Goal: Information Seeking & Learning: Learn about a topic

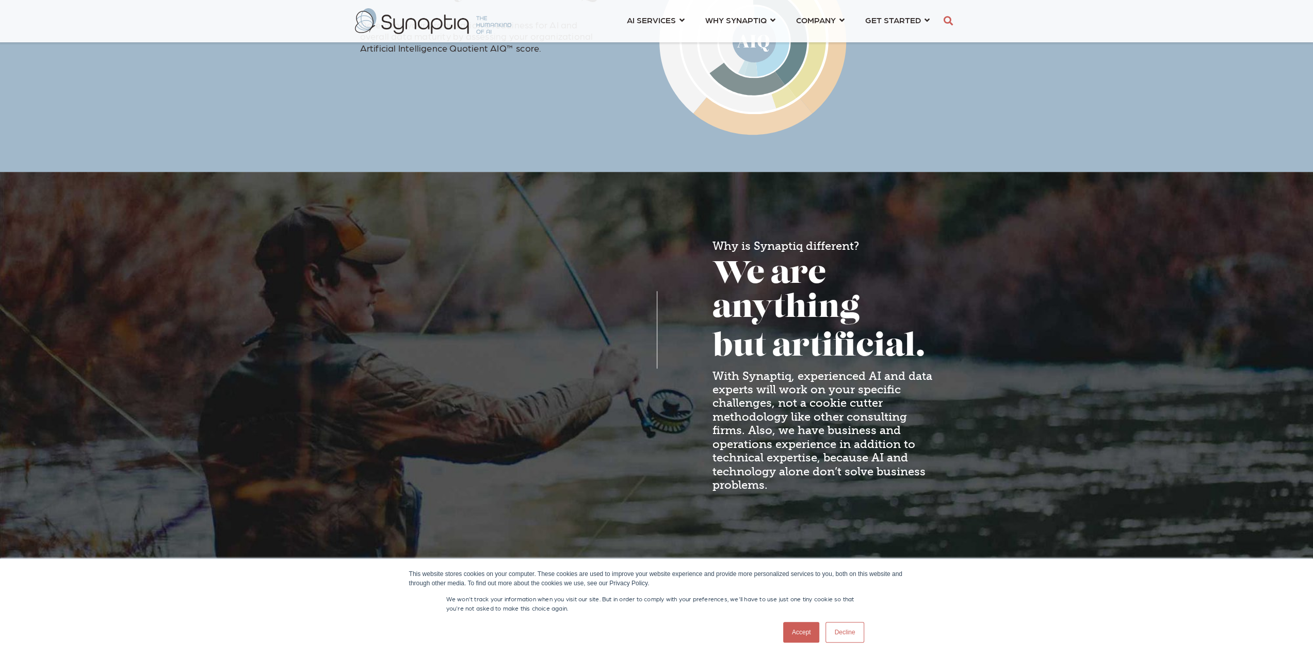
scroll to position [723, 0]
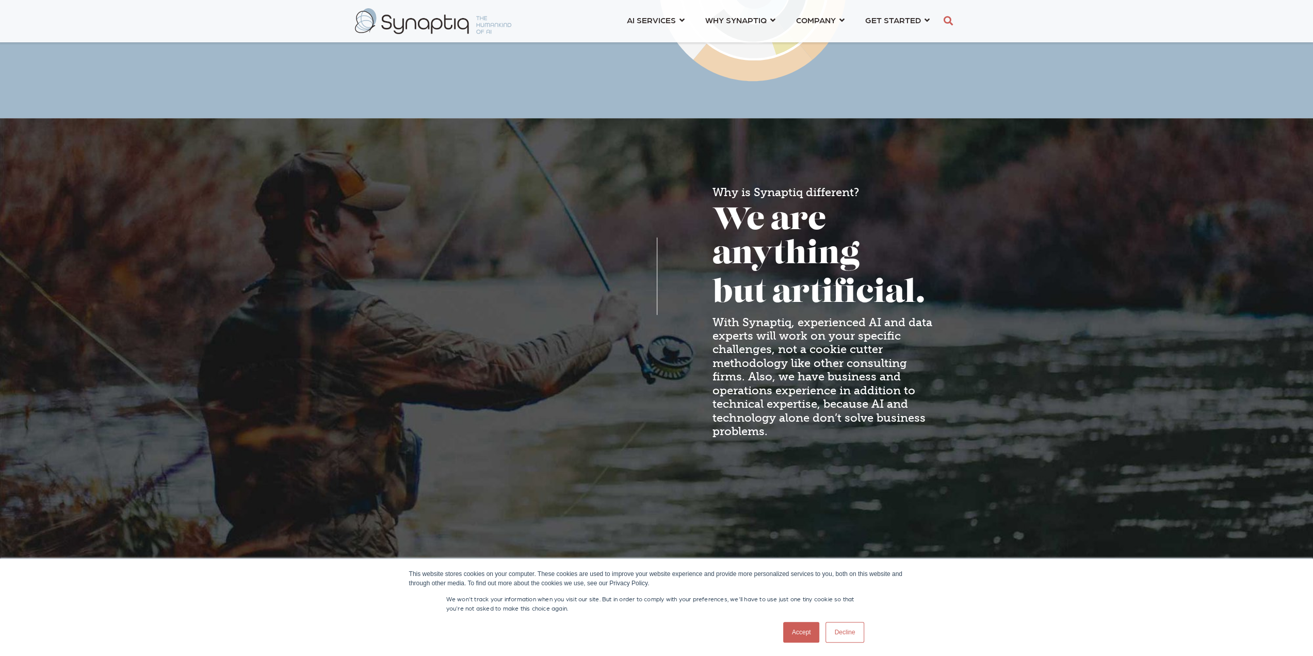
drag, startPoint x: 808, startPoint y: 634, endPoint x: 806, endPoint y: 626, distance: 8.5
click at [808, 634] on link "Accept" at bounding box center [801, 632] width 37 height 21
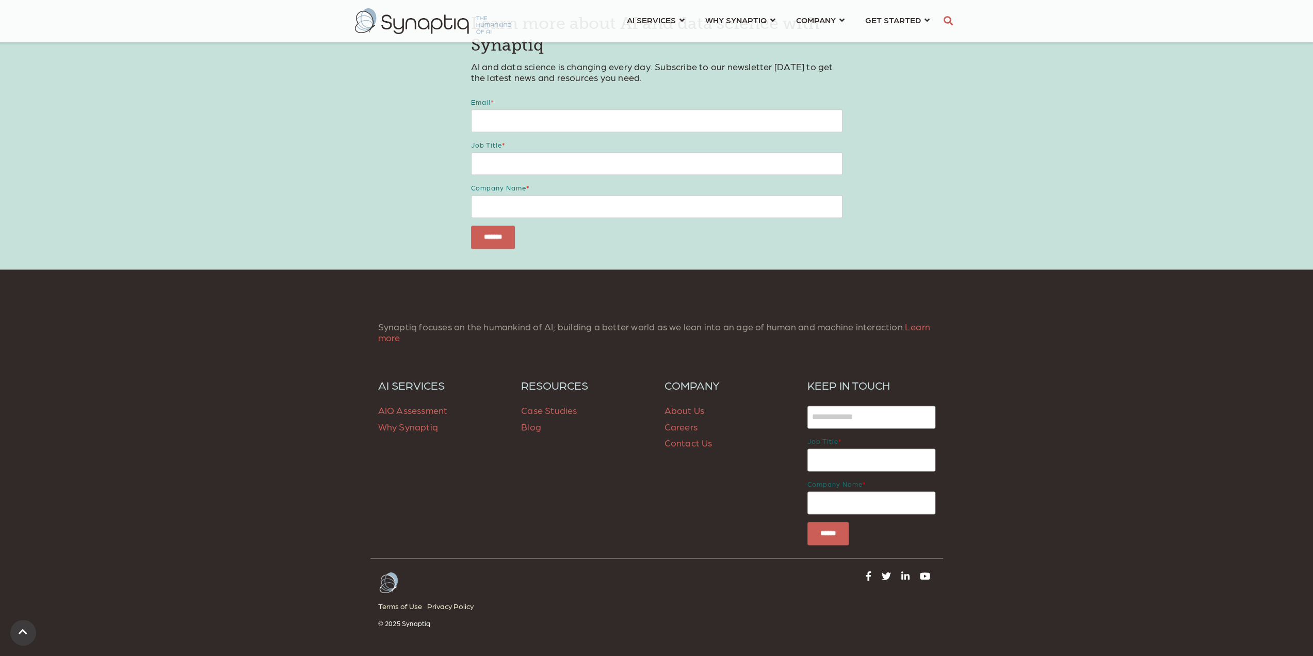
scroll to position [1343, 0]
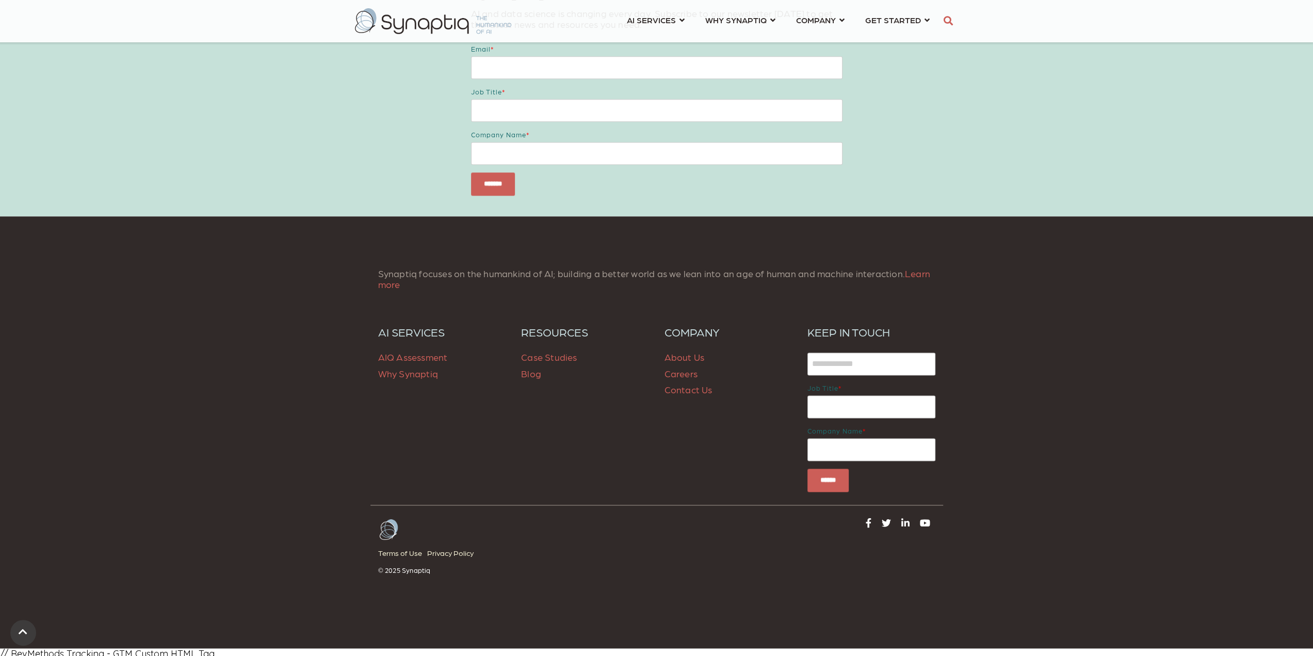
click at [547, 362] on p "Case Studies Blog" at bounding box center [585, 365] width 128 height 33
click at [563, 357] on span "Case Studies" at bounding box center [549, 356] width 56 height 11
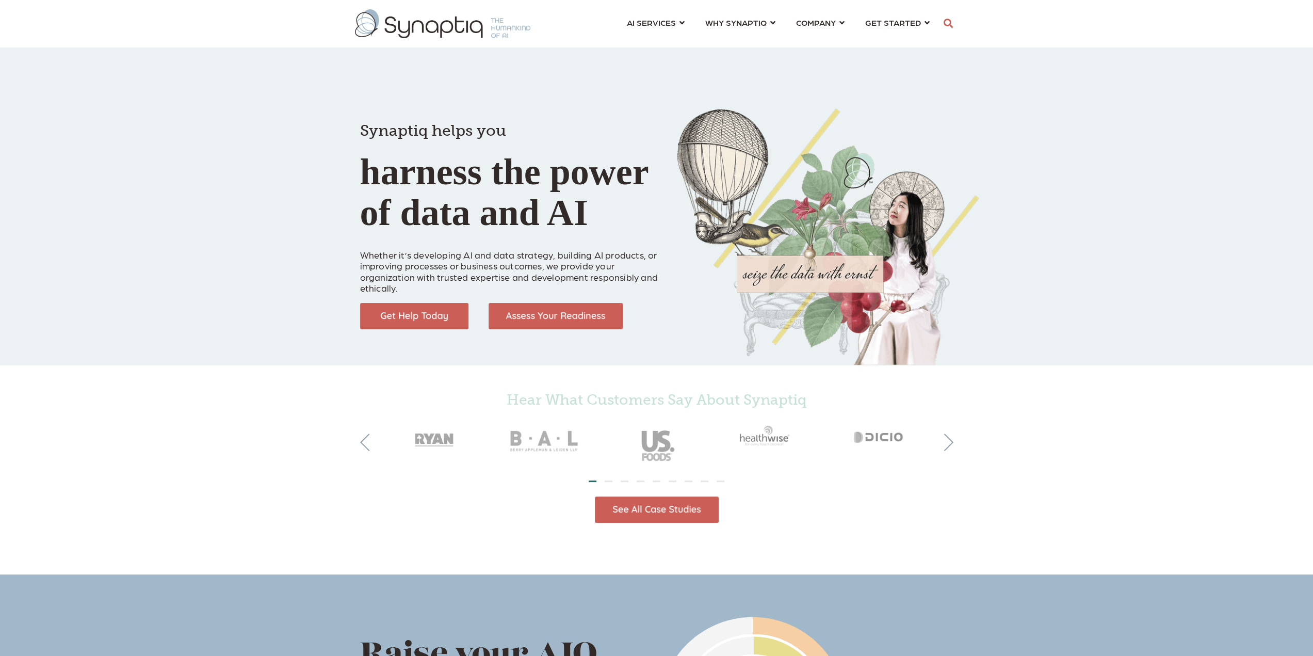
scroll to position [0, 4]
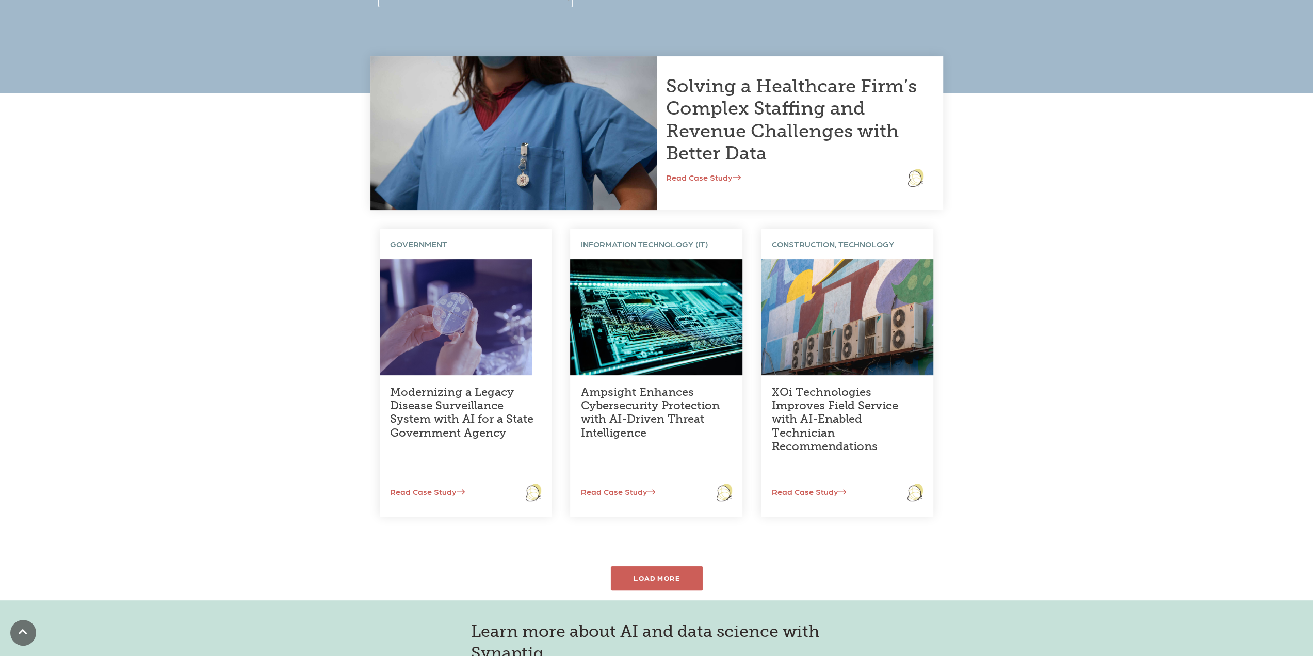
click at [685, 573] on div "LOAD MORE" at bounding box center [657, 578] width 92 height 24
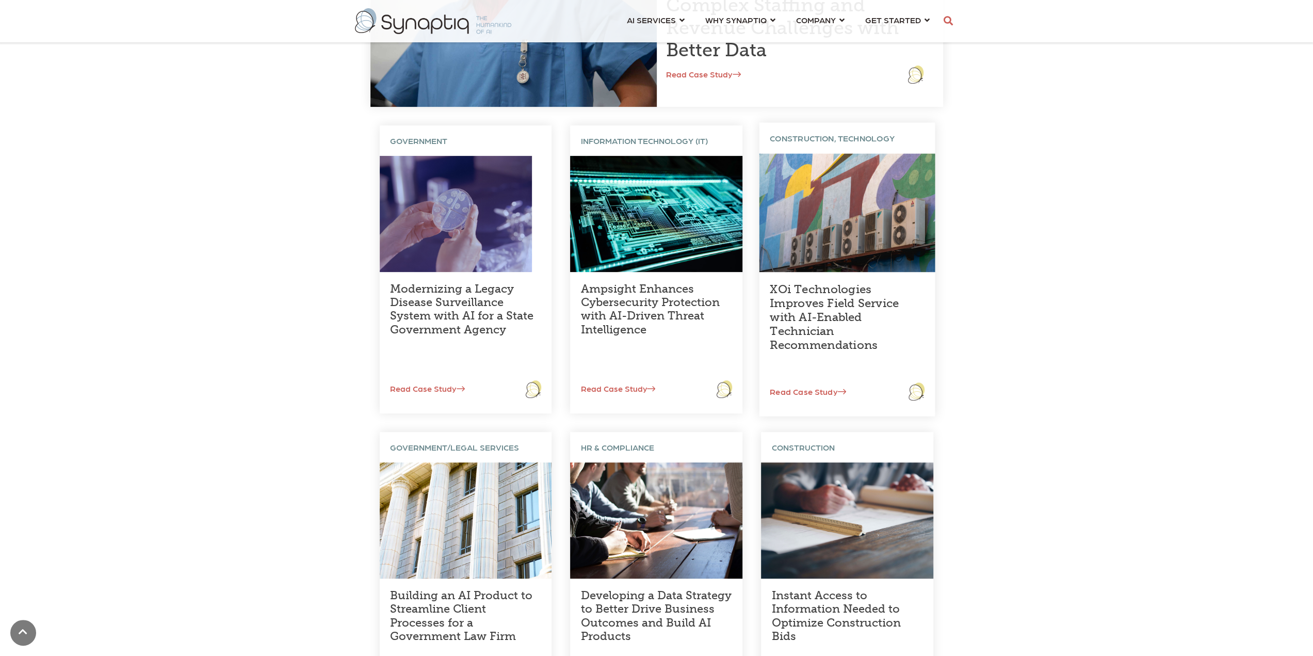
scroll to position [516, 0]
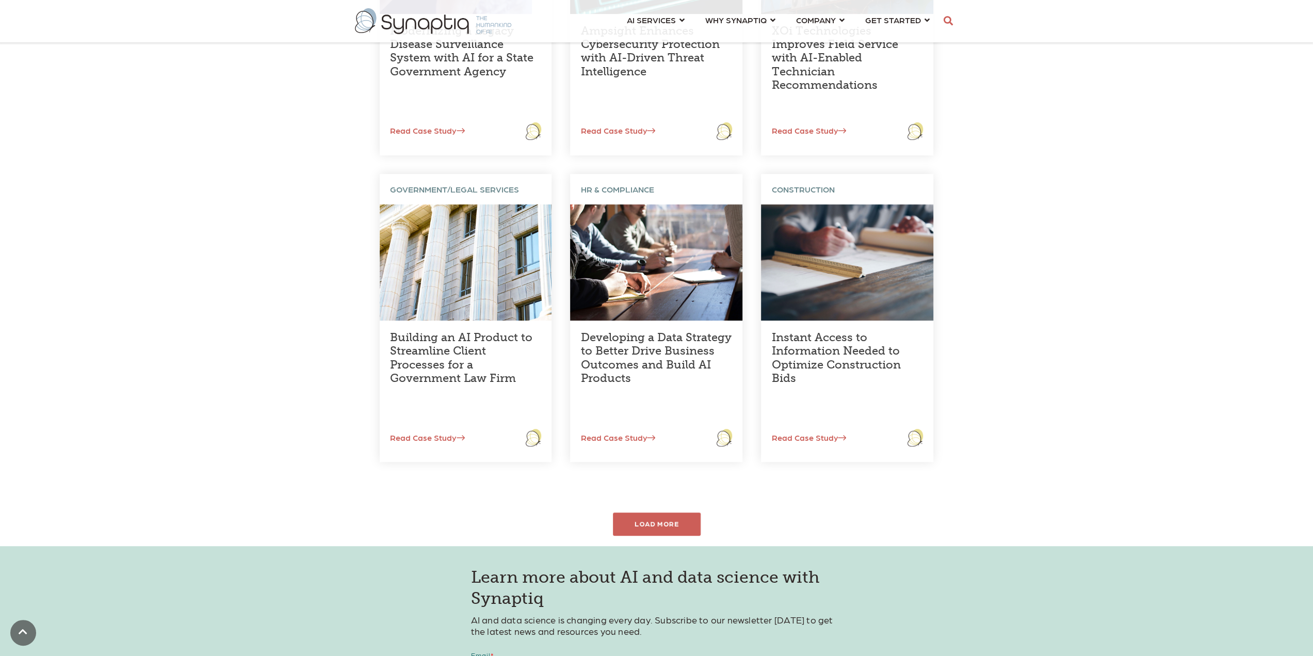
drag, startPoint x: 681, startPoint y: 522, endPoint x: 737, endPoint y: 523, distance: 55.8
click at [681, 522] on div "LOAD MORE" at bounding box center [657, 523] width 88 height 23
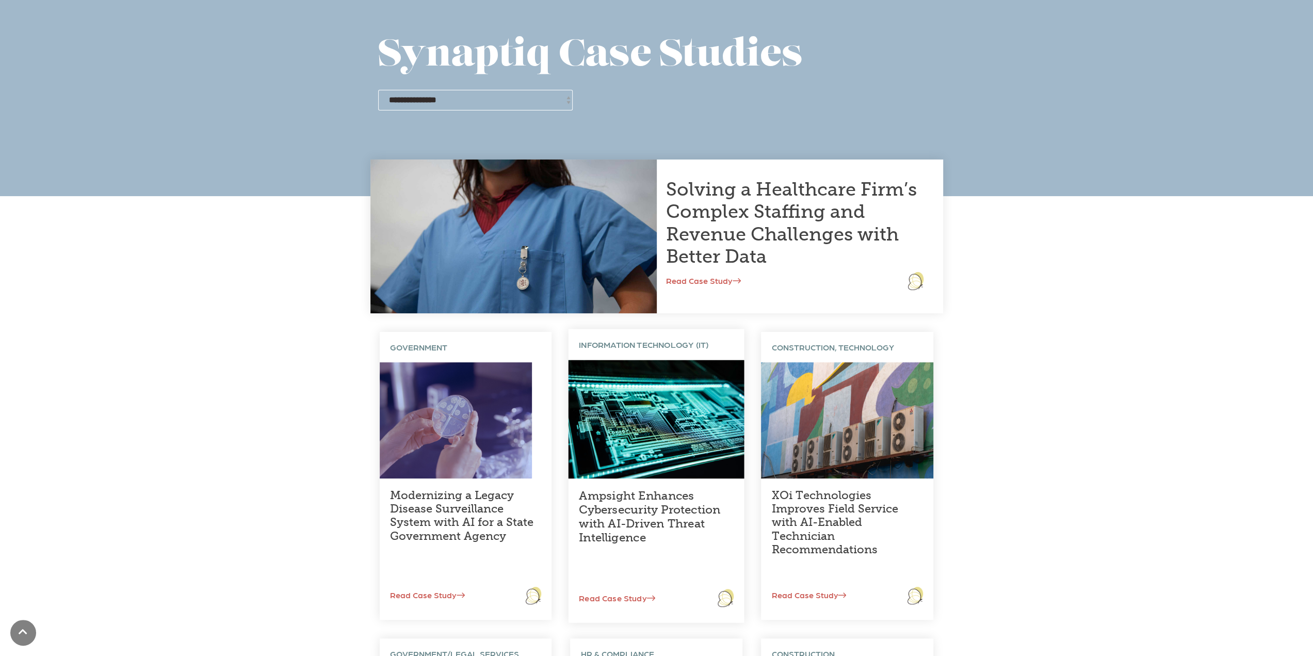
scroll to position [0, 0]
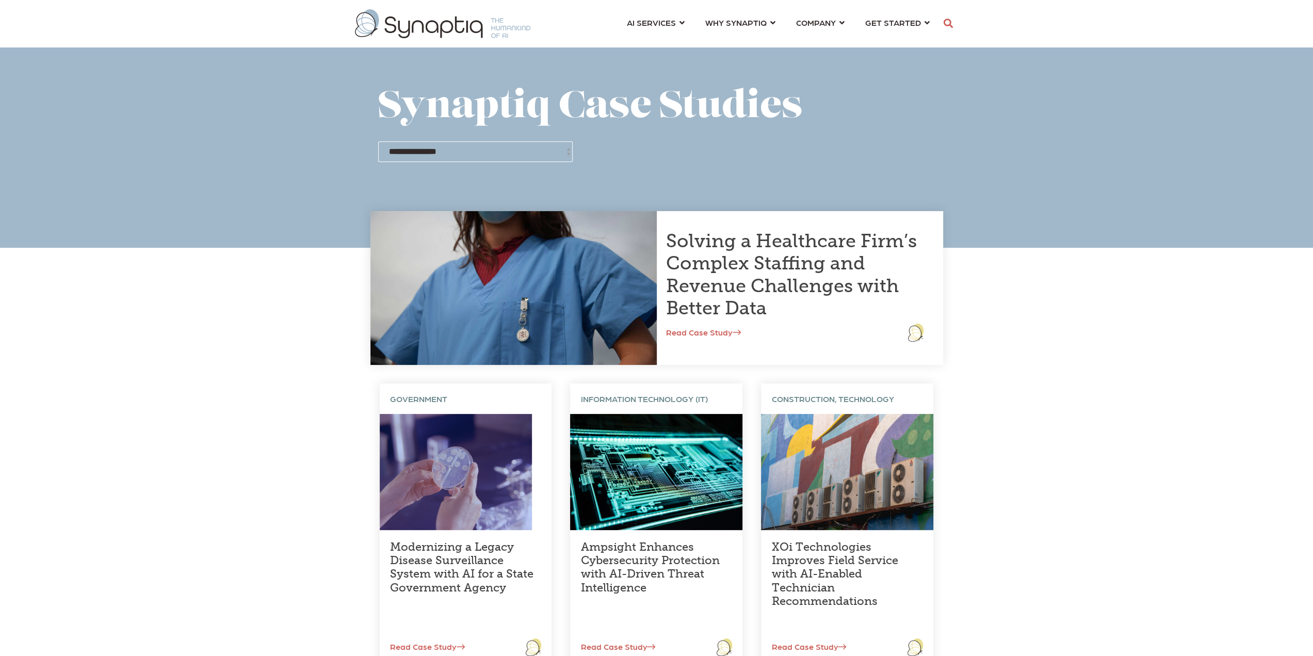
click at [446, 22] on img at bounding box center [442, 23] width 175 height 29
